Goal: Task Accomplishment & Management: Use online tool/utility

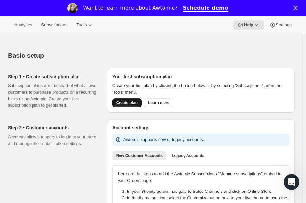
click at [126, 99] on button "Create plan" at bounding box center [126, 102] width 29 height 9
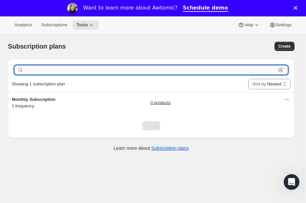
click at [151, 70] on input "text" at bounding box center [150, 69] width 251 height 9
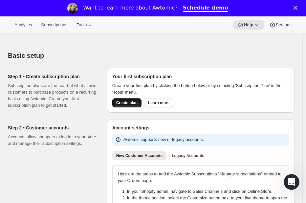
click at [123, 104] on span "Create plan" at bounding box center [126, 102] width 21 height 5
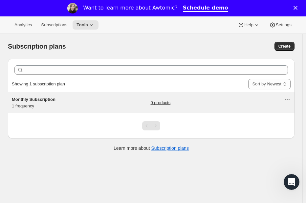
click at [37, 98] on span "Monthly Subscription" at bounding box center [34, 99] width 44 height 5
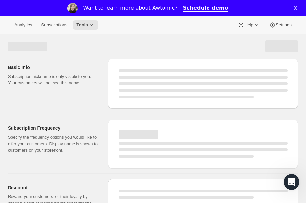
select select "WEEK"
select select "MONTH"
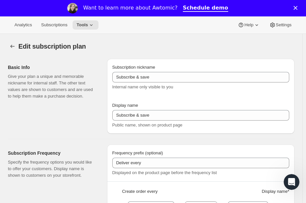
type input "Monthly Subscription"
type input "Corner Piece"
type input "Deliver puzzles every"
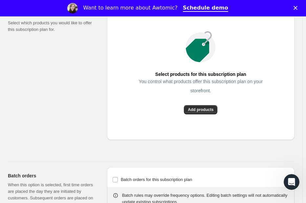
scroll to position [426, 0]
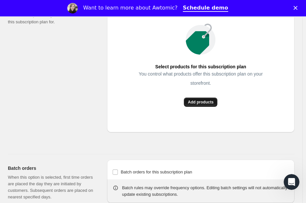
click at [200, 103] on span "Add products" at bounding box center [201, 101] width 26 height 5
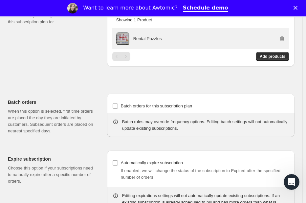
click at [140, 40] on p "Rental Puzzles" at bounding box center [147, 38] width 29 height 7
click at [284, 37] on icon "button" at bounding box center [282, 38] width 4 height 5
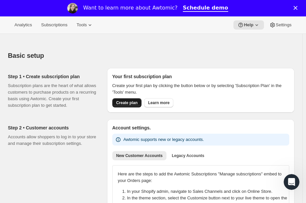
click at [123, 102] on span "Create plan" at bounding box center [126, 102] width 21 height 5
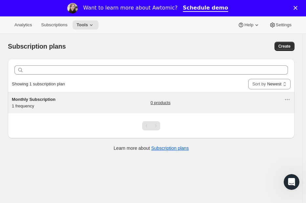
click at [42, 100] on span "Monthly Subscription" at bounding box center [34, 99] width 44 height 5
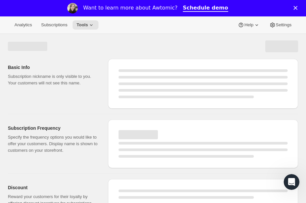
select select "WEEK"
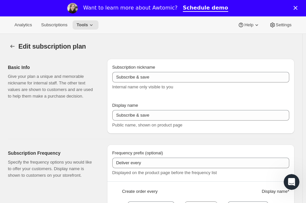
type input "Monthly Subscription"
type input "Corner Piece"
type input "Deliver puzzles every"
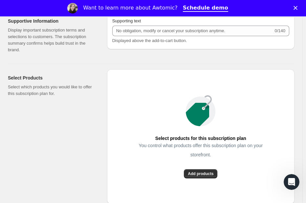
scroll to position [393, 0]
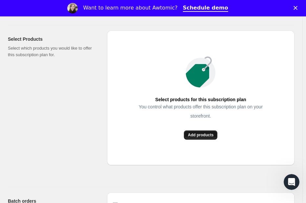
click at [200, 135] on span "Add products" at bounding box center [201, 134] width 26 height 5
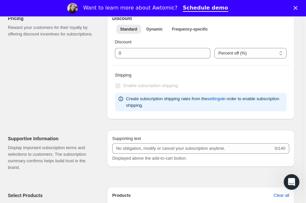
scroll to position [254, 0]
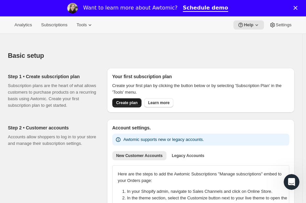
click at [131, 104] on span "Create plan" at bounding box center [126, 102] width 21 height 5
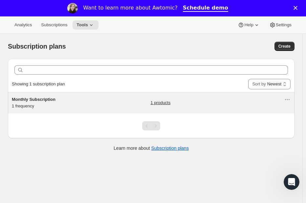
click at [34, 102] on div "Monthly Subscription 1 frequency" at bounding box center [53, 102] width 82 height 13
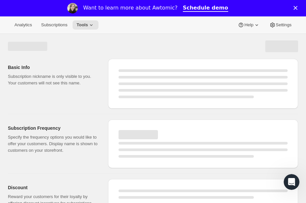
select select "WEEK"
select select "MONTH"
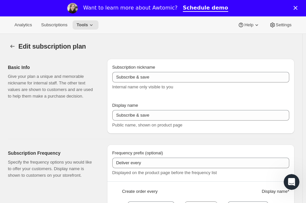
type input "Monthly Subscription"
type input "Corner Piece"
type input "Deliver puzzles every"
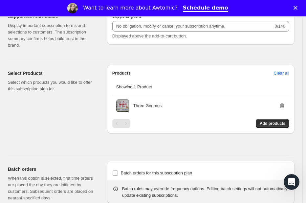
scroll to position [361, 0]
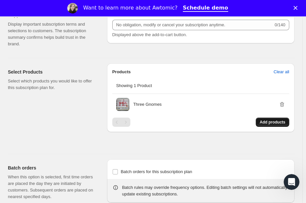
click at [279, 122] on span "Add products" at bounding box center [272, 121] width 26 height 5
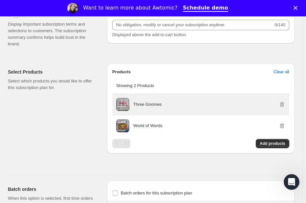
click at [122, 104] on span at bounding box center [122, 104] width 13 height 13
click at [140, 102] on p "Three Gnomes" at bounding box center [147, 104] width 29 height 7
click at [192, 101] on div "Three Gnomes" at bounding box center [209, 104] width 152 height 7
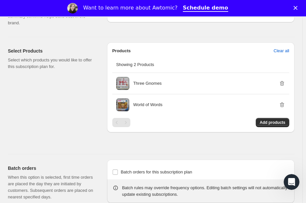
scroll to position [393, 0]
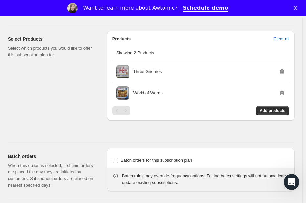
click at [71, 118] on div "Select Products Select which products you would like to offer this subscription…" at bounding box center [55, 83] width 94 height 106
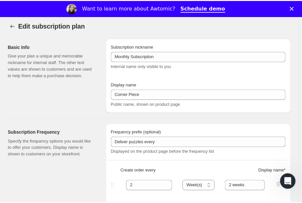
scroll to position [0, 0]
